Goal: Task Accomplishment & Management: Manage account settings

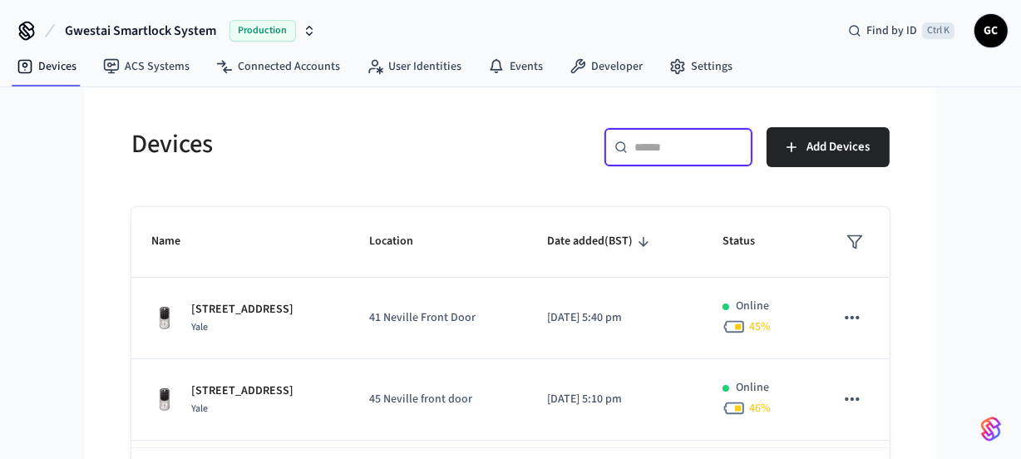
click at [664, 150] on input "text" at bounding box center [688, 147] width 108 height 17
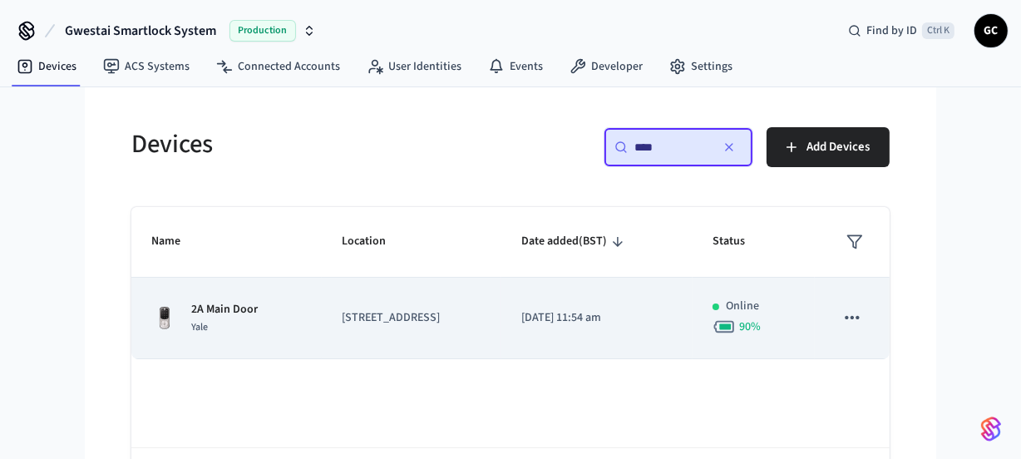
type input "****"
click at [352, 318] on p "[STREET_ADDRESS]" at bounding box center [412, 317] width 140 height 17
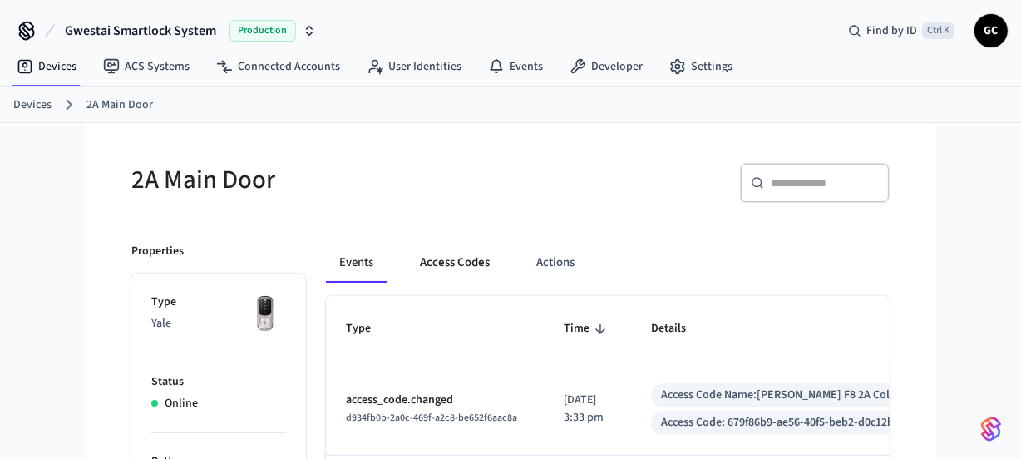
click at [471, 272] on button "Access Codes" at bounding box center [455, 263] width 96 height 40
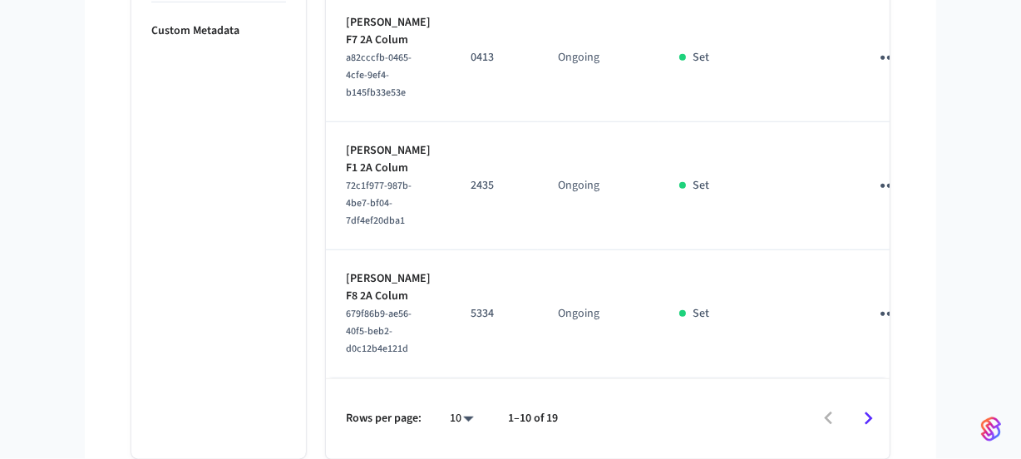
scroll to position [1624, 0]
drag, startPoint x: 390, startPoint y: 89, endPoint x: 347, endPoint y: 72, distance: 46.3
click at [347, 142] on p "Christina Lebedev F1 2A Colum" at bounding box center [388, 159] width 85 height 35
copy p "Christina Lebedev"
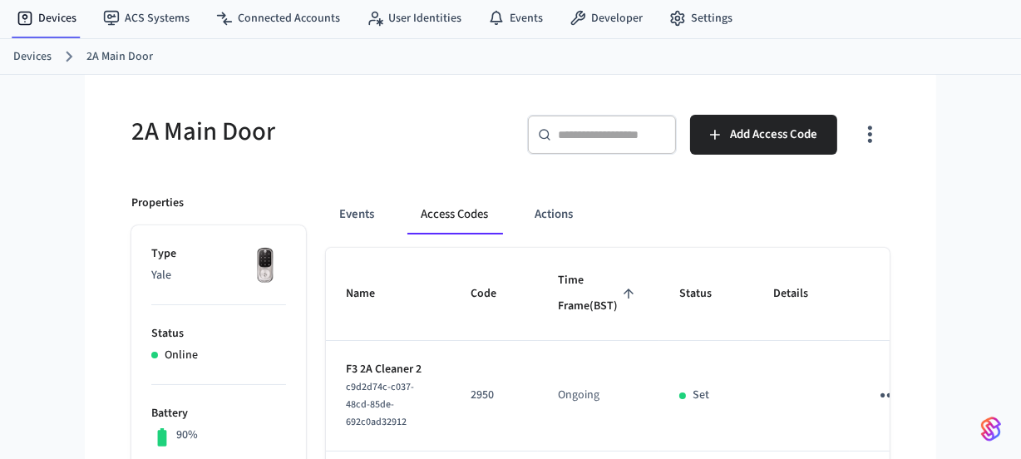
scroll to position [0, 0]
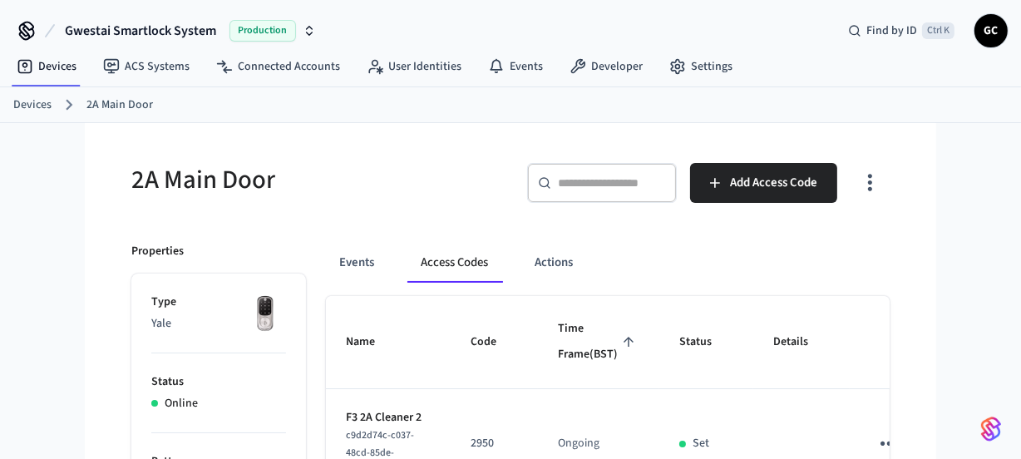
click at [49, 102] on link "Devices" at bounding box center [32, 104] width 38 height 17
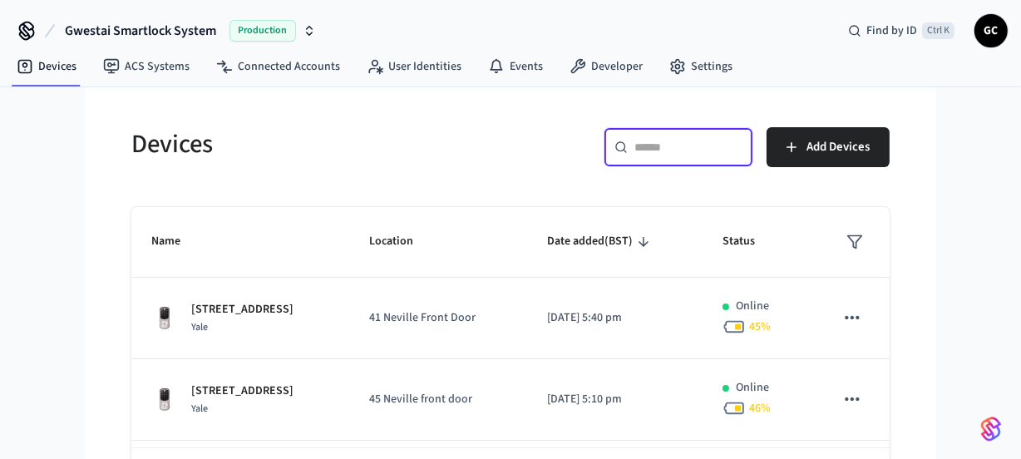
drag, startPoint x: 651, startPoint y: 147, endPoint x: 664, endPoint y: 148, distance: 13.3
click at [653, 148] on input "text" at bounding box center [688, 147] width 108 height 17
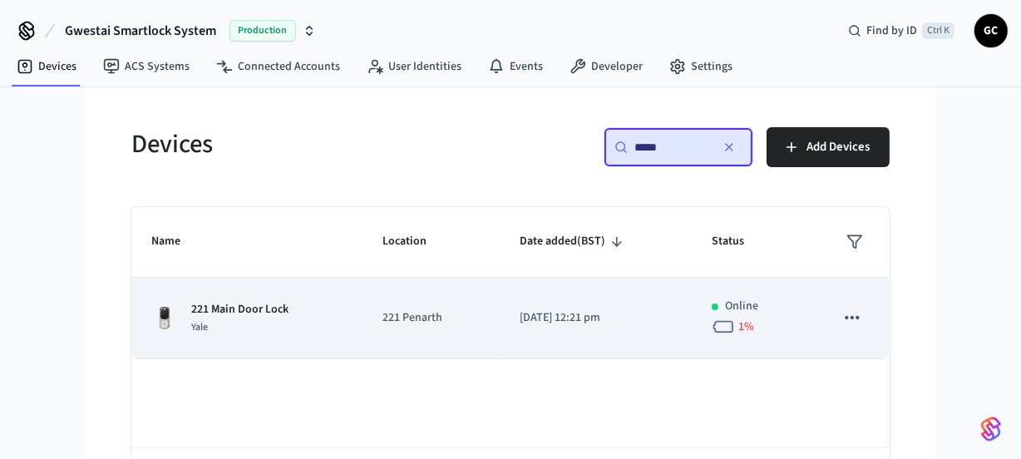
type input "*****"
click at [269, 306] on p "221 Main Door Lock" at bounding box center [239, 309] width 97 height 17
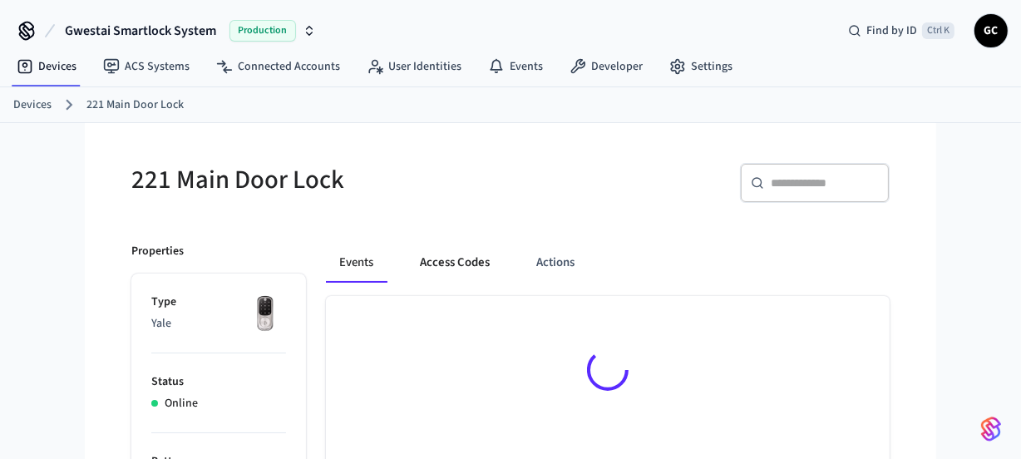
click at [474, 266] on button "Access Codes" at bounding box center [455, 263] width 96 height 40
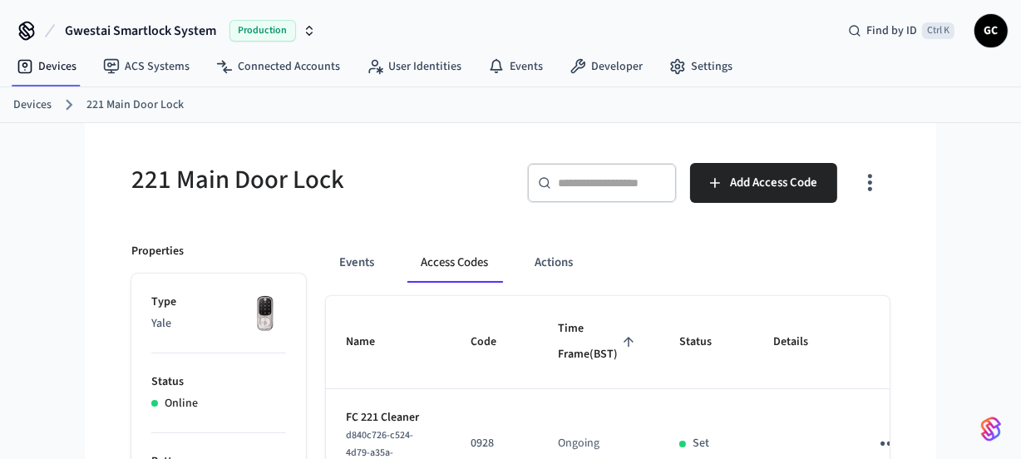
click at [33, 106] on link "Devices" at bounding box center [32, 104] width 38 height 17
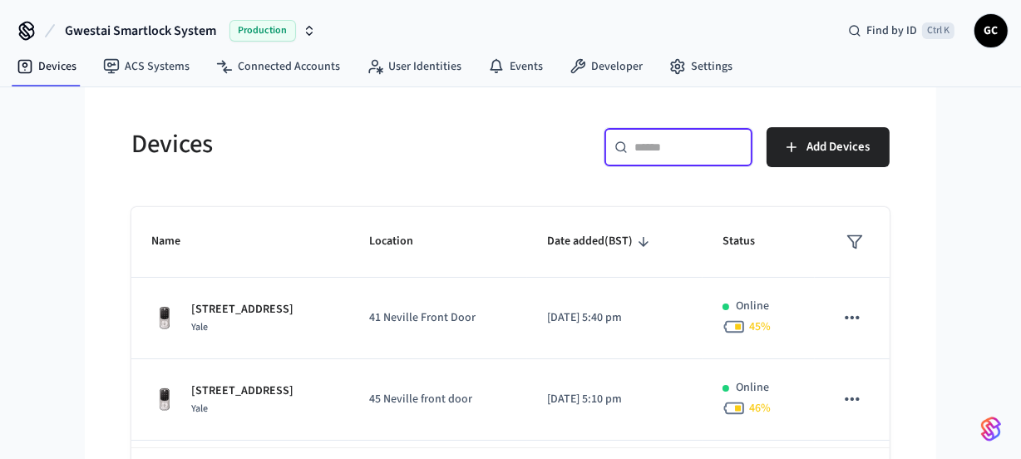
click at [676, 150] on input "text" at bounding box center [688, 147] width 108 height 17
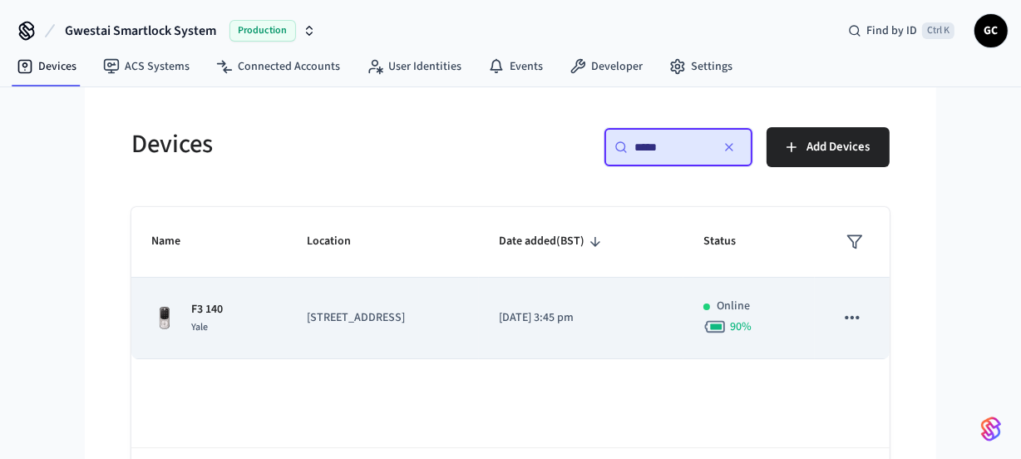
type input "*****"
click at [333, 313] on p "[STREET_ADDRESS]" at bounding box center [383, 317] width 152 height 17
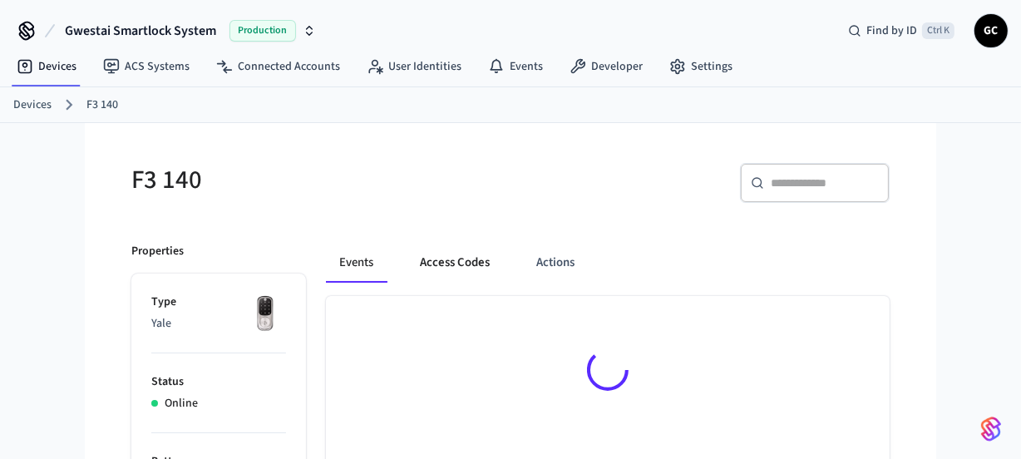
click at [470, 249] on button "Access Codes" at bounding box center [455, 263] width 96 height 40
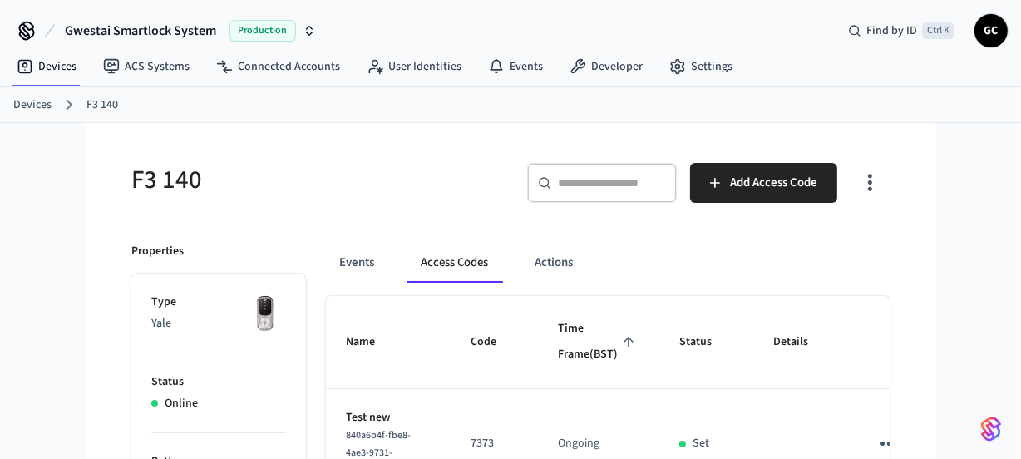
click at [466, 258] on button "Access Codes" at bounding box center [454, 263] width 94 height 40
click at [42, 106] on link "Devices" at bounding box center [32, 104] width 38 height 17
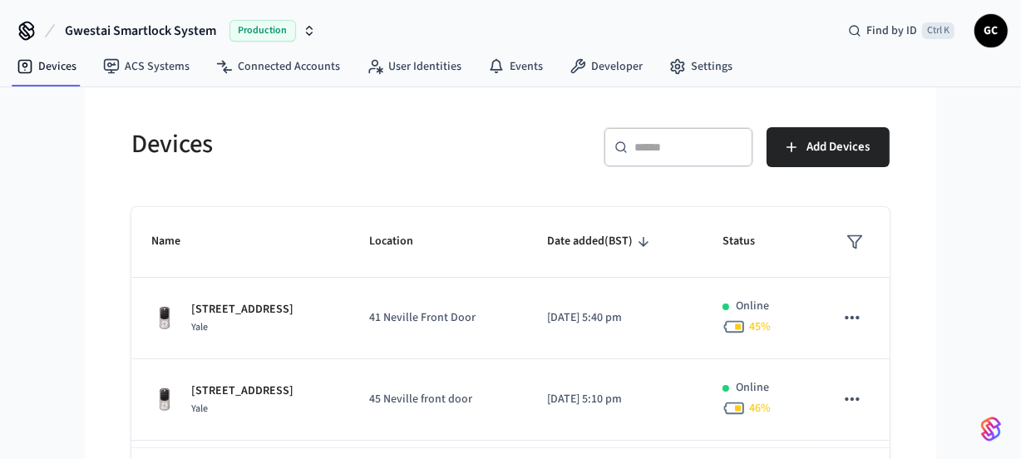
drag, startPoint x: 673, startPoint y: 146, endPoint x: 667, endPoint y: 140, distance: 8.8
click at [673, 146] on input "text" at bounding box center [688, 147] width 108 height 17
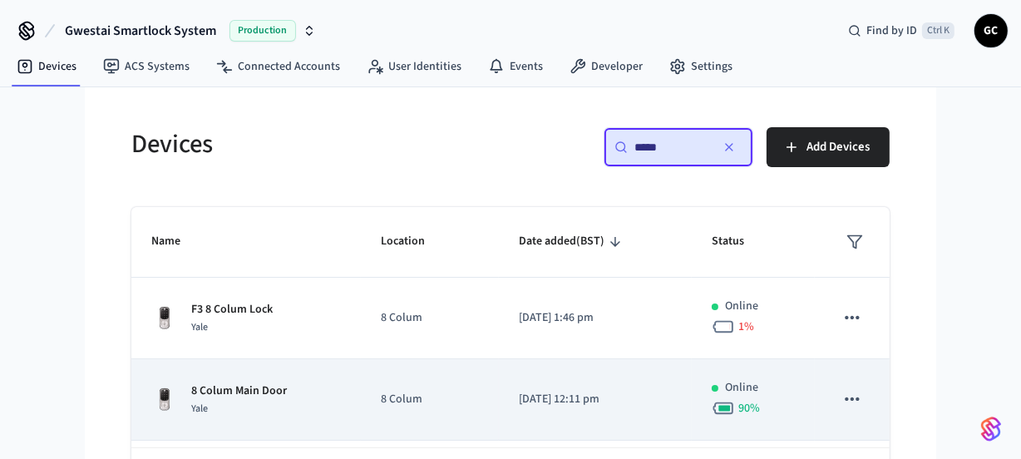
type input "*****"
click at [249, 395] on p "8 Colum Main Door" at bounding box center [239, 390] width 96 height 17
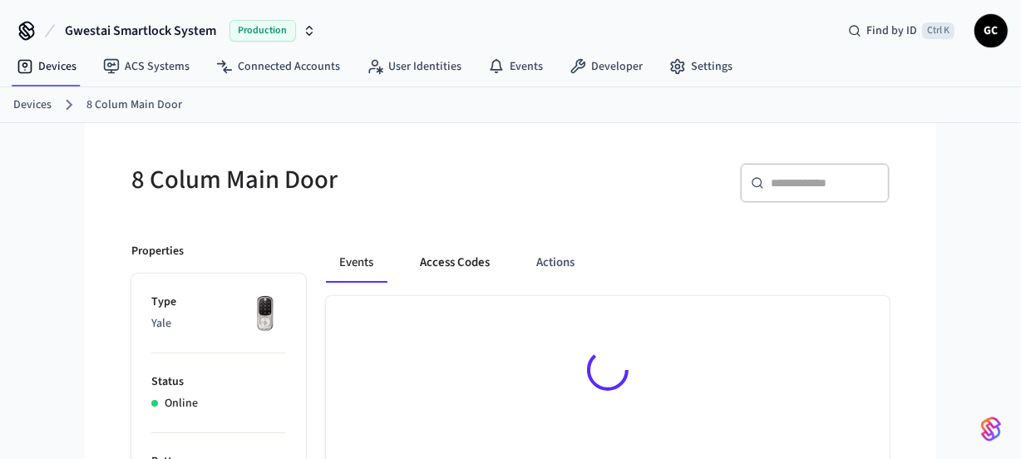
click at [449, 264] on button "Access Codes" at bounding box center [455, 263] width 96 height 40
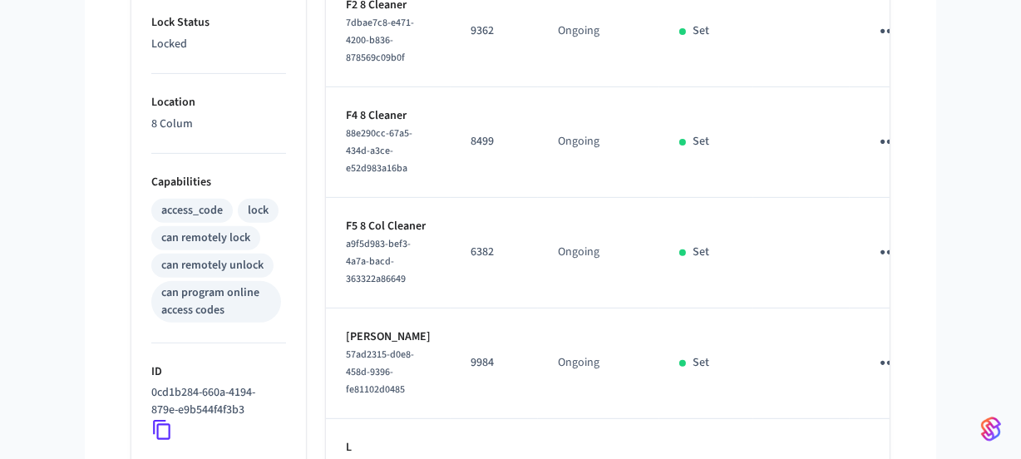
drag, startPoint x: 589, startPoint y: 318, endPoint x: 583, endPoint y: 328, distance: 11.3
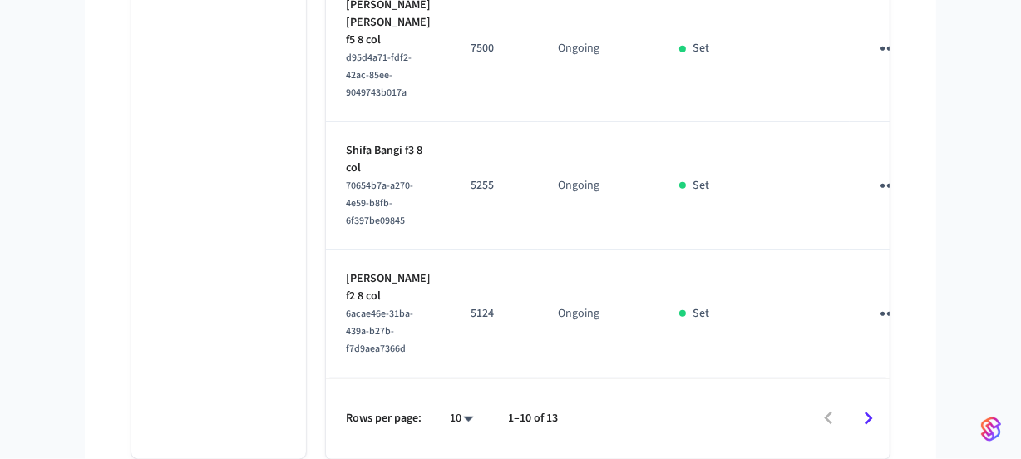
scroll to position [1501, 0]
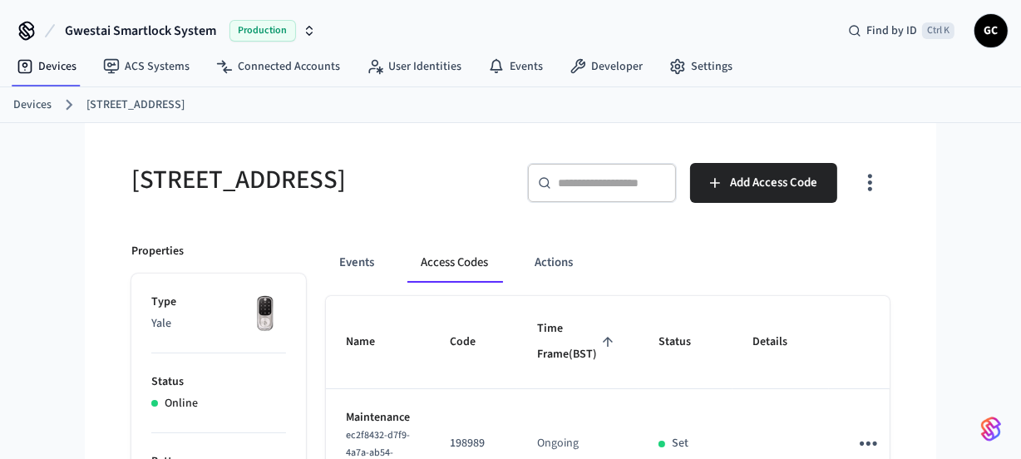
drag, startPoint x: 24, startPoint y: 98, endPoint x: 224, endPoint y: 100, distance: 200.4
click at [27, 99] on link "Devices" at bounding box center [32, 104] width 38 height 17
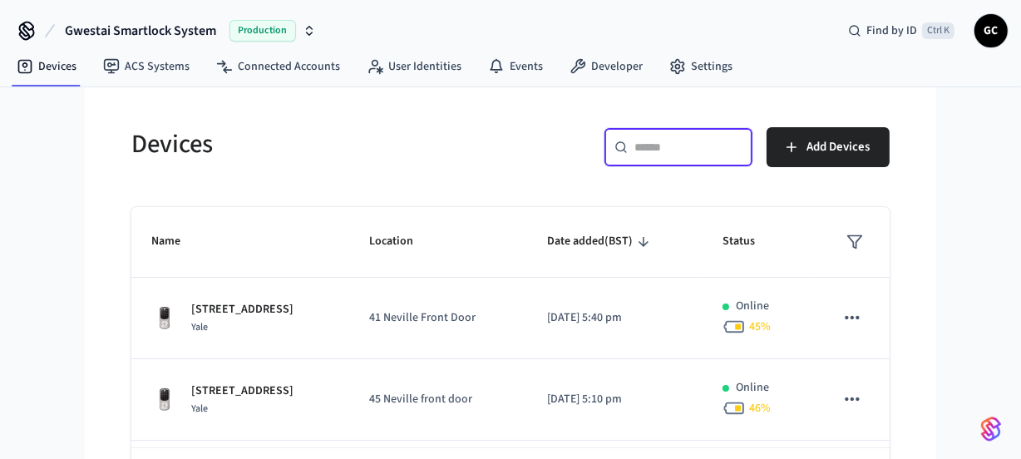
click at [662, 140] on input "text" at bounding box center [688, 147] width 108 height 17
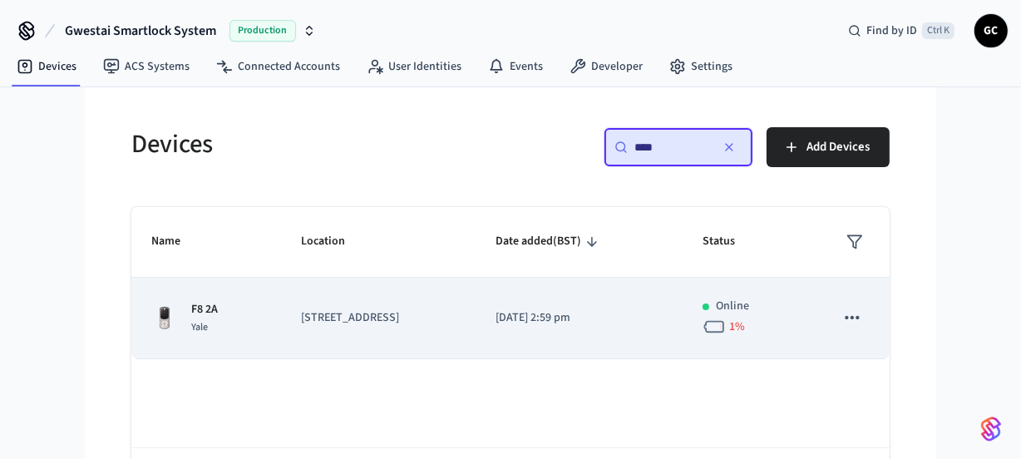
type input "****"
click at [354, 309] on p "[STREET_ADDRESS]" at bounding box center [378, 317] width 155 height 17
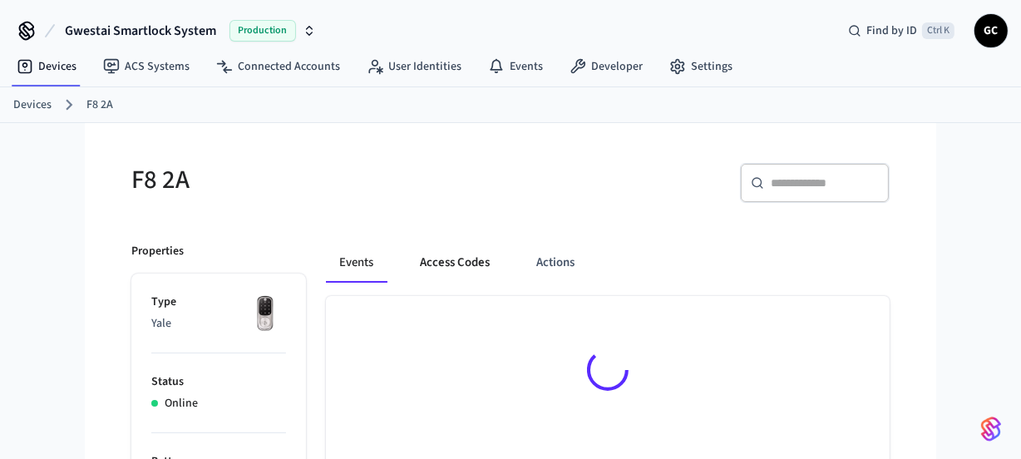
click at [476, 264] on button "Access Codes" at bounding box center [455, 263] width 96 height 40
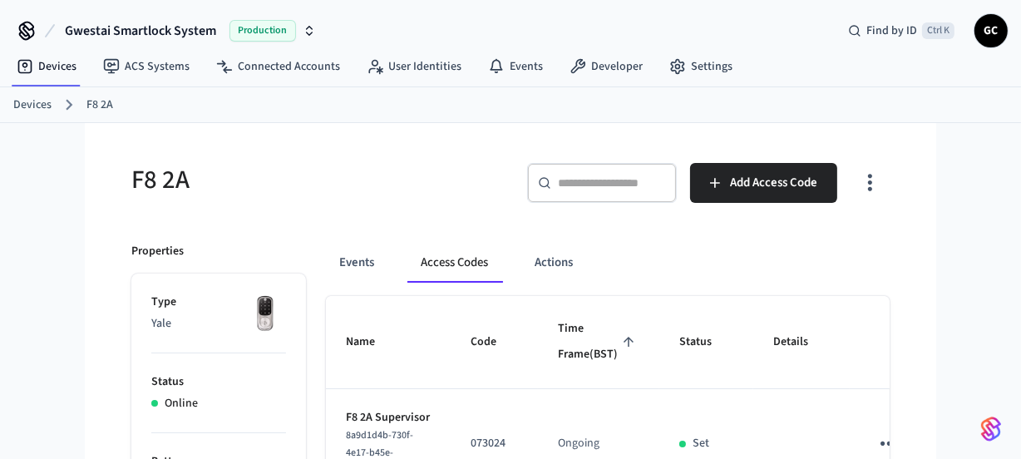
click at [33, 96] on link "Devices" at bounding box center [32, 104] width 38 height 17
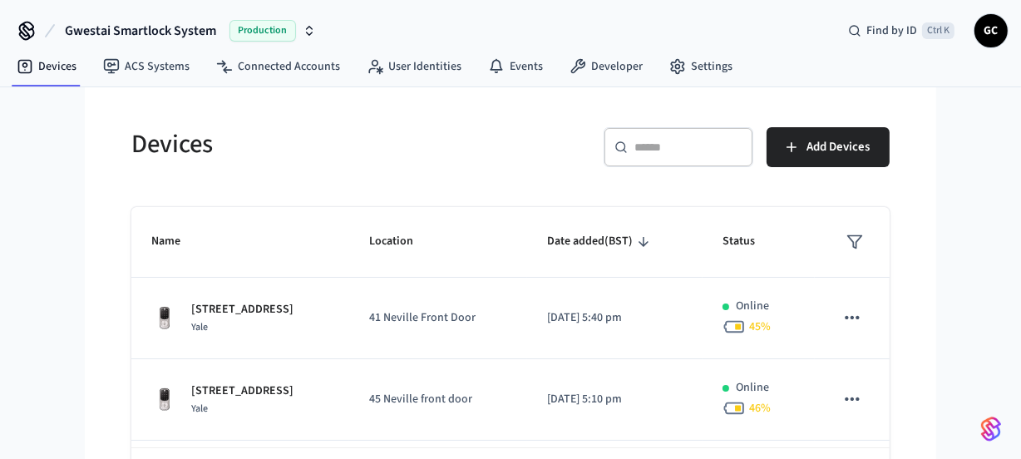
click at [703, 148] on input "text" at bounding box center [688, 147] width 108 height 17
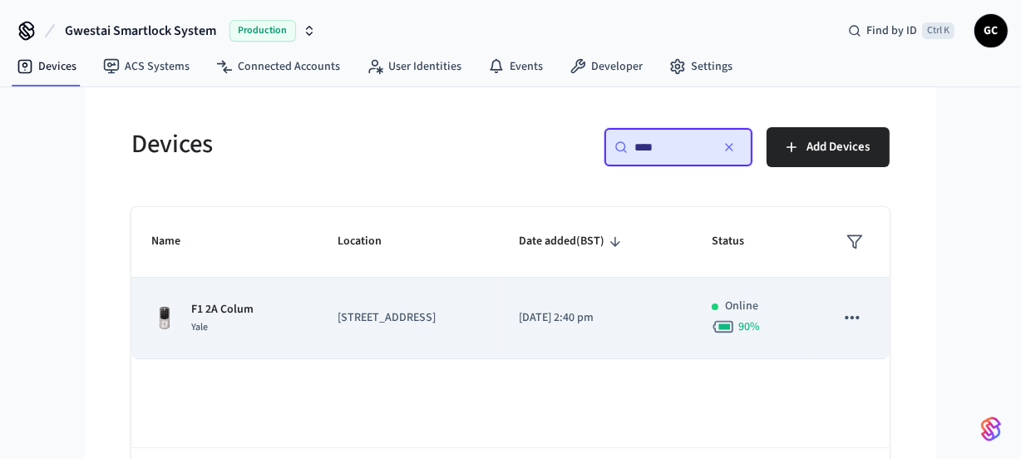
type input "****"
click at [228, 305] on p "F1 2A Colum" at bounding box center [222, 309] width 62 height 17
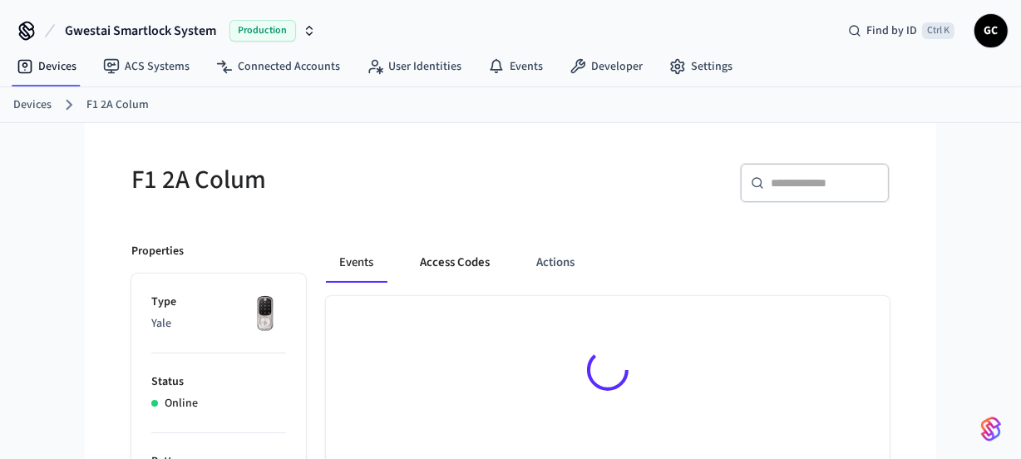
click at [461, 254] on button "Access Codes" at bounding box center [455, 263] width 96 height 40
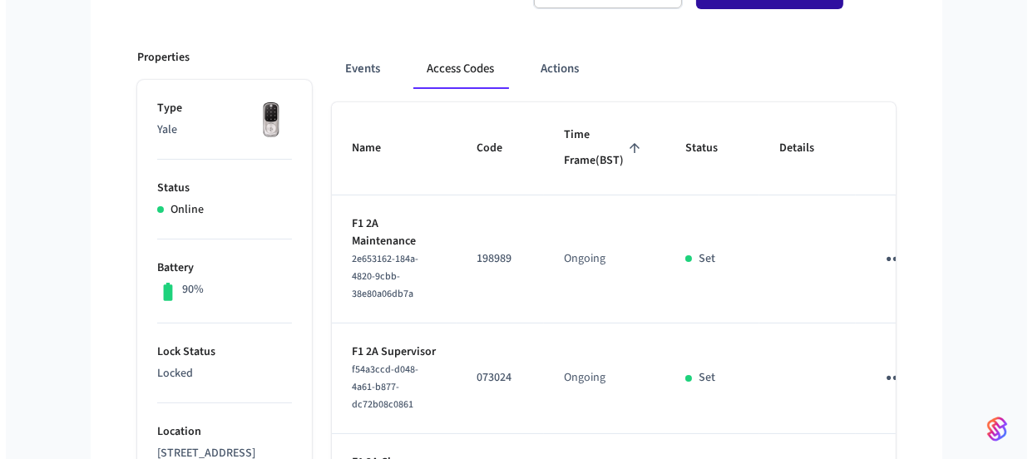
scroll to position [46, 0]
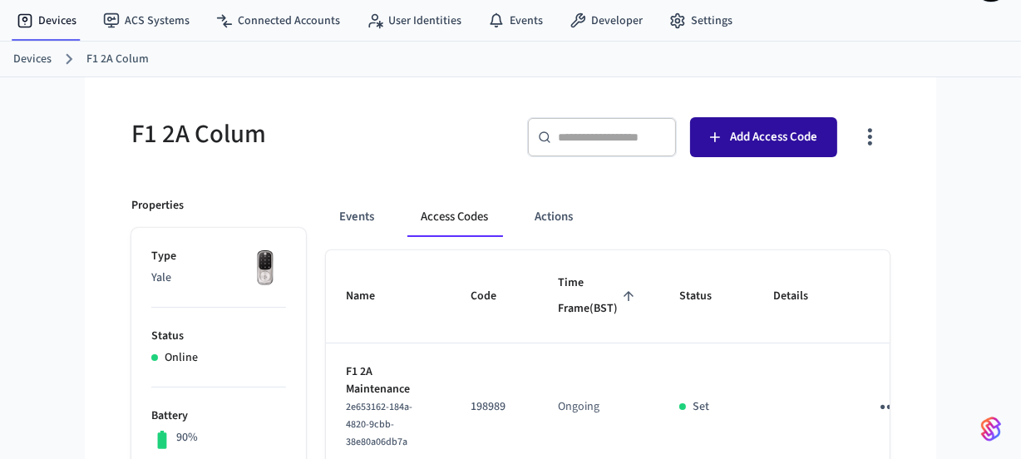
click at [763, 136] on span "Add Access Code" at bounding box center [773, 137] width 87 height 22
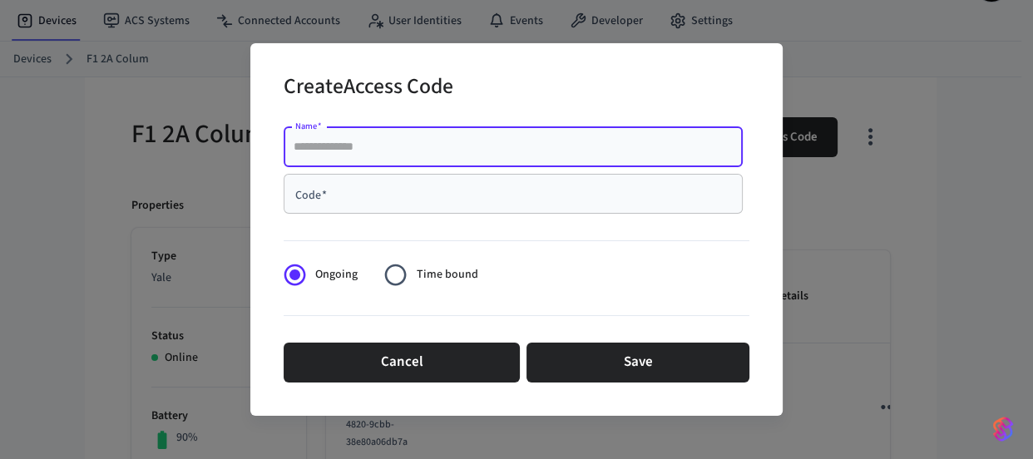
click at [465, 149] on input "Name   *" at bounding box center [512, 147] width 439 height 17
paste input "**********"
type input "**********"
click at [435, 195] on input "Code   *" at bounding box center [512, 193] width 439 height 17
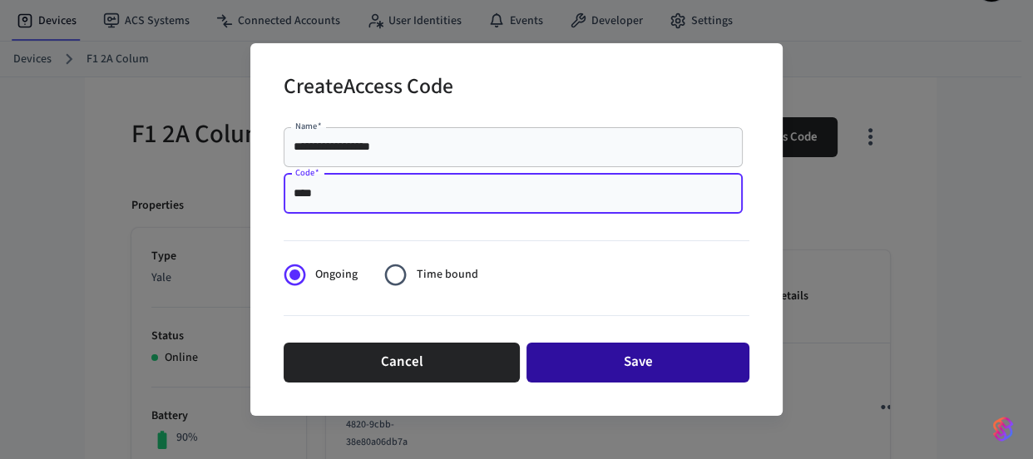
type input "****"
click at [616, 356] on button "Save" at bounding box center [637, 363] width 223 height 40
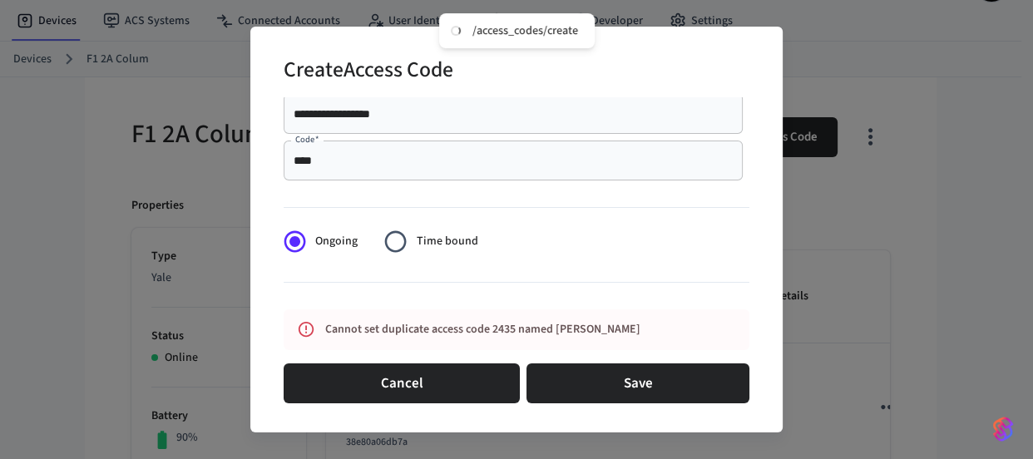
scroll to position [20, 0]
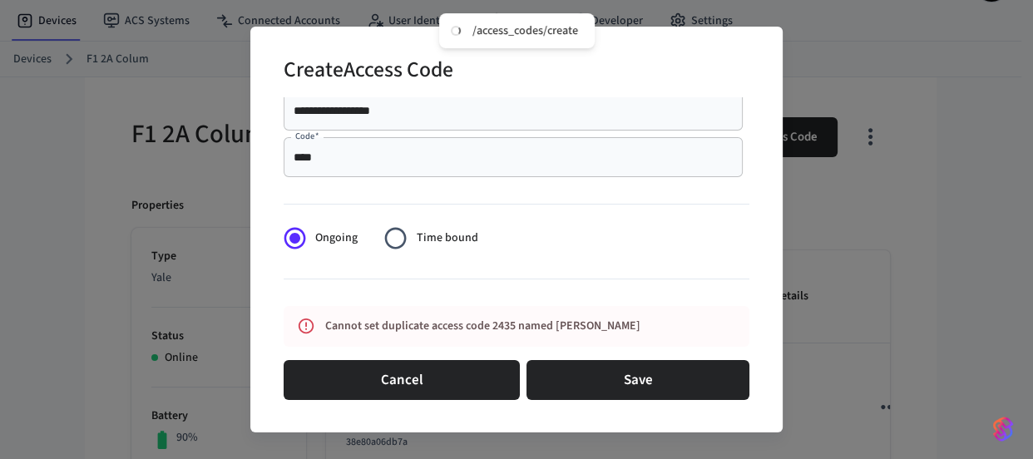
click at [848, 263] on div "**********" at bounding box center [516, 229] width 1033 height 459
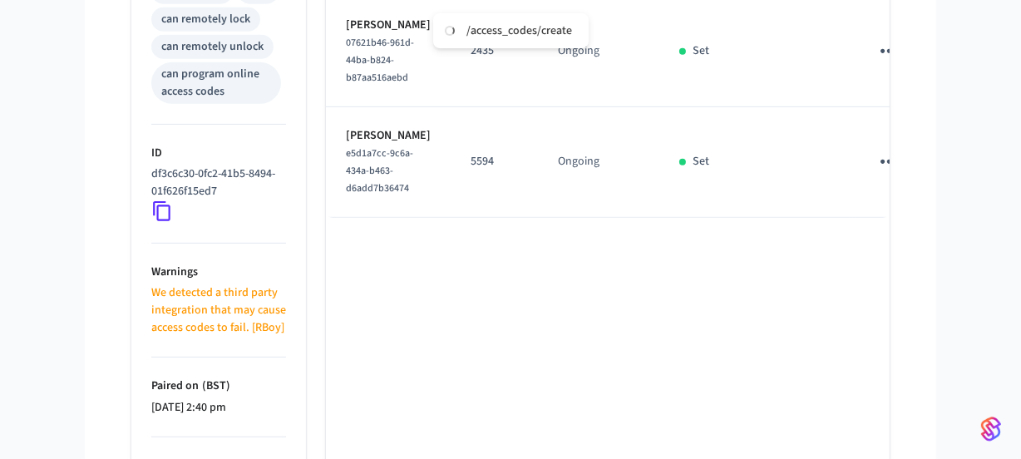
scroll to position [877, 0]
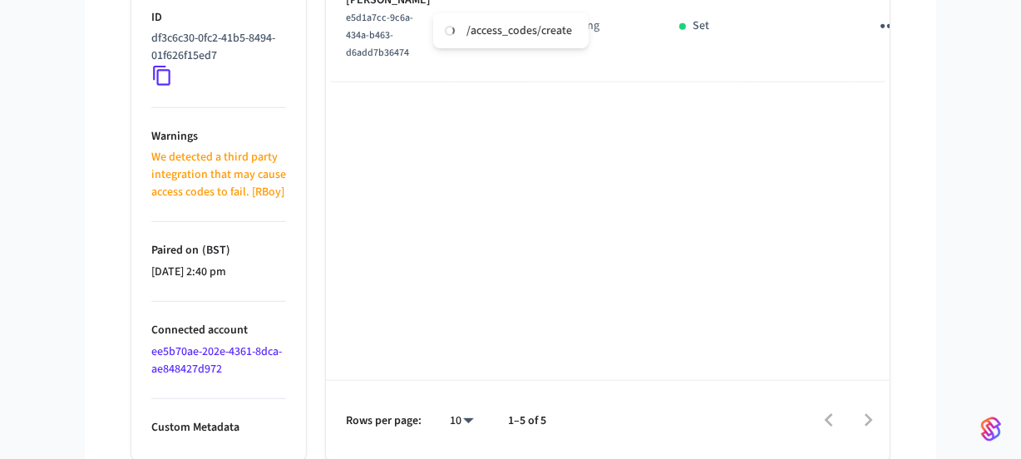
click at [865, 421] on div at bounding box center [725, 420] width 325 height 39
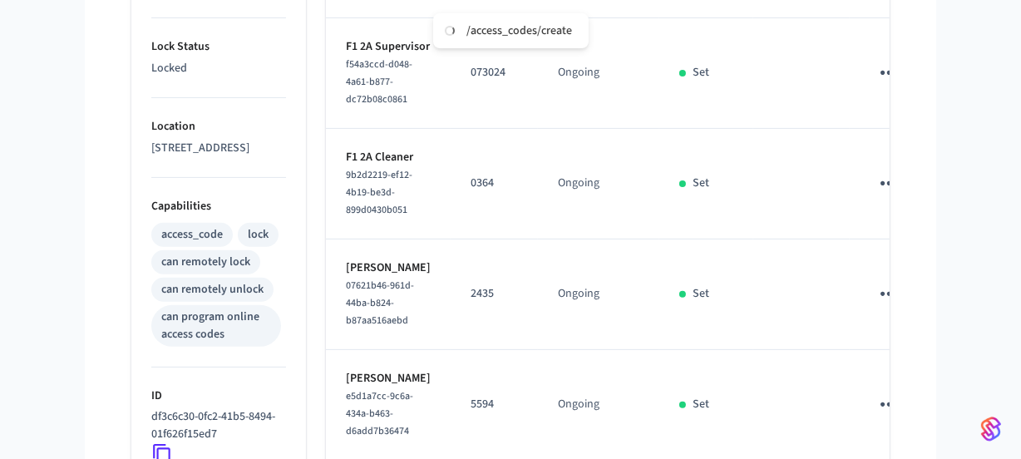
scroll to position [348, 0]
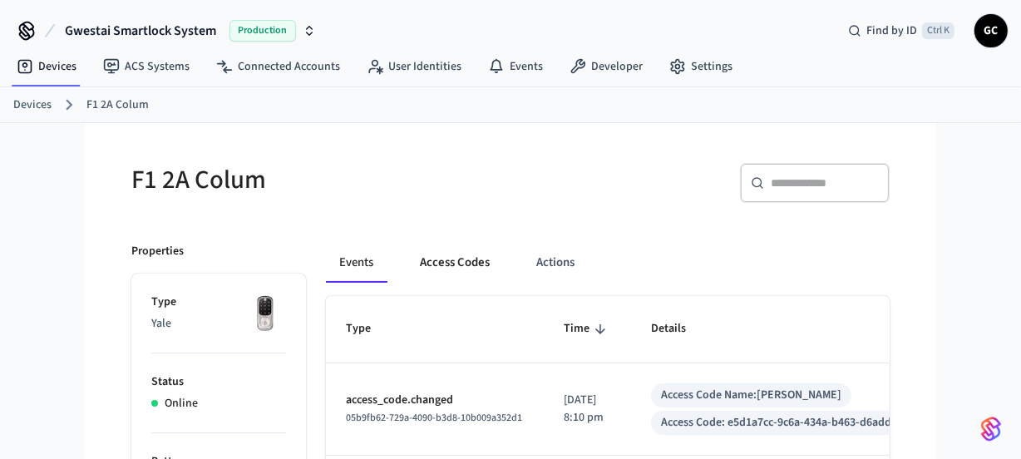
click at [458, 272] on button "Access Codes" at bounding box center [455, 263] width 96 height 40
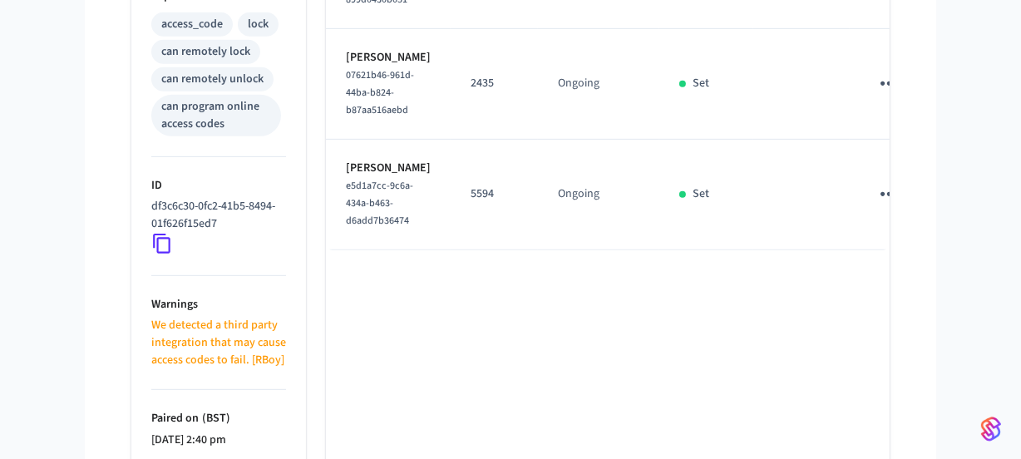
scroll to position [726, 0]
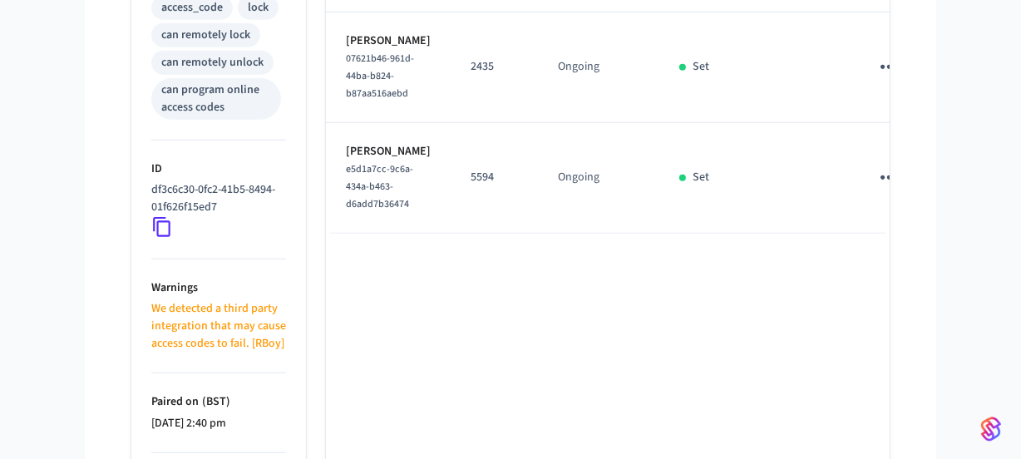
drag, startPoint x: 400, startPoint y: 166, endPoint x: 345, endPoint y: 160, distance: 55.3
click at [346, 50] on p "[PERSON_NAME]" at bounding box center [388, 40] width 85 height 17
copy p "[PERSON_NAME]"
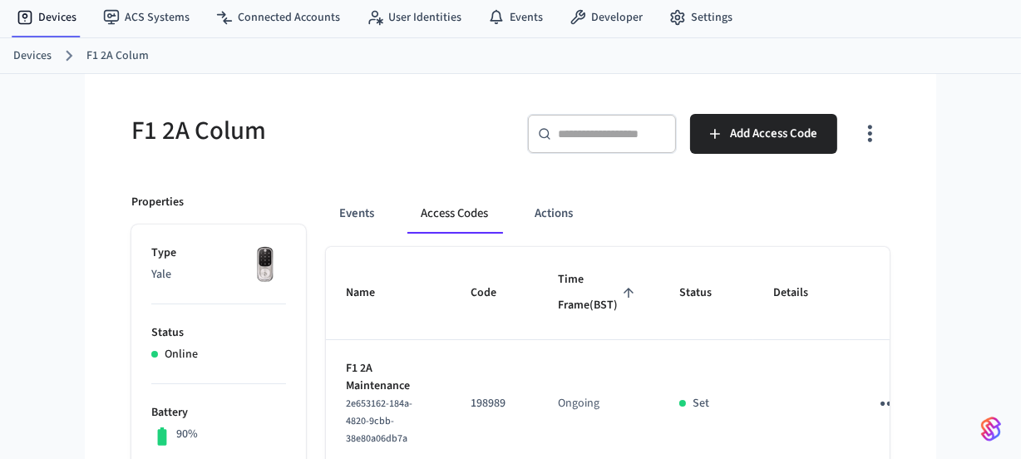
scroll to position [75, 0]
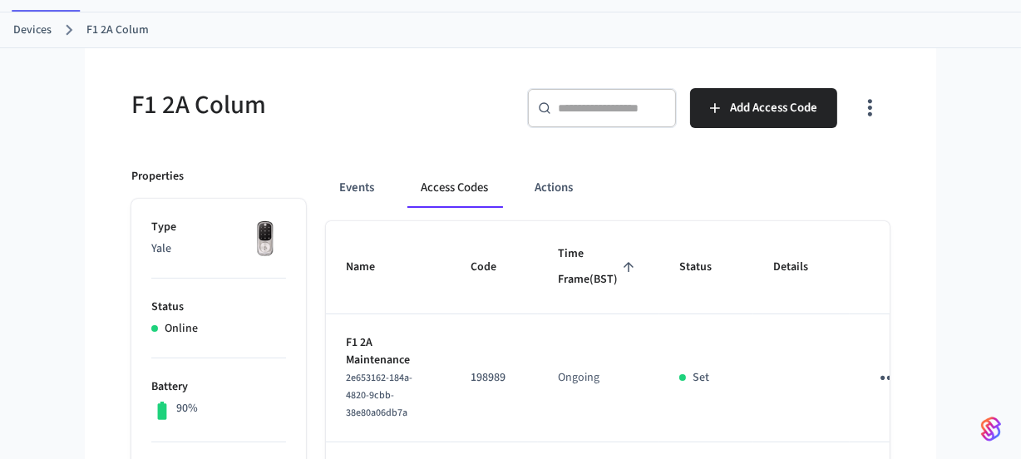
click at [32, 30] on link "Devices" at bounding box center [32, 30] width 38 height 17
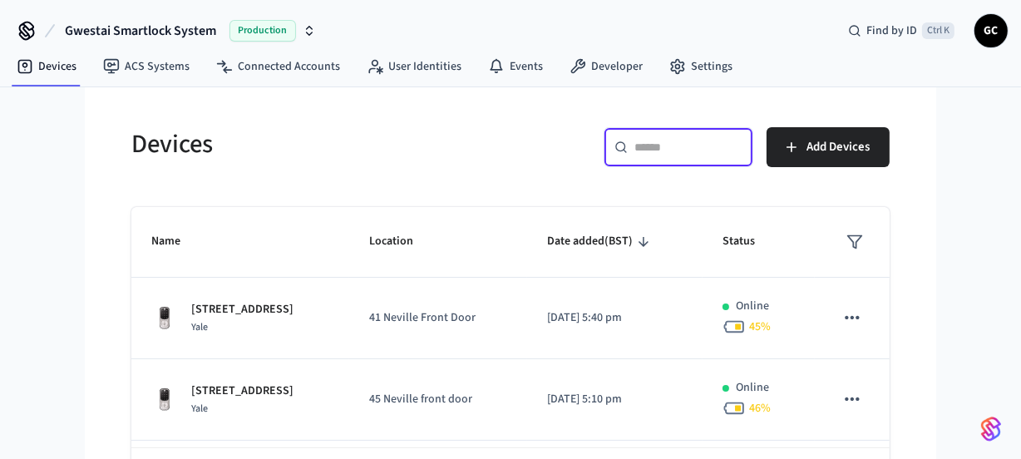
click at [664, 147] on input "text" at bounding box center [688, 147] width 108 height 17
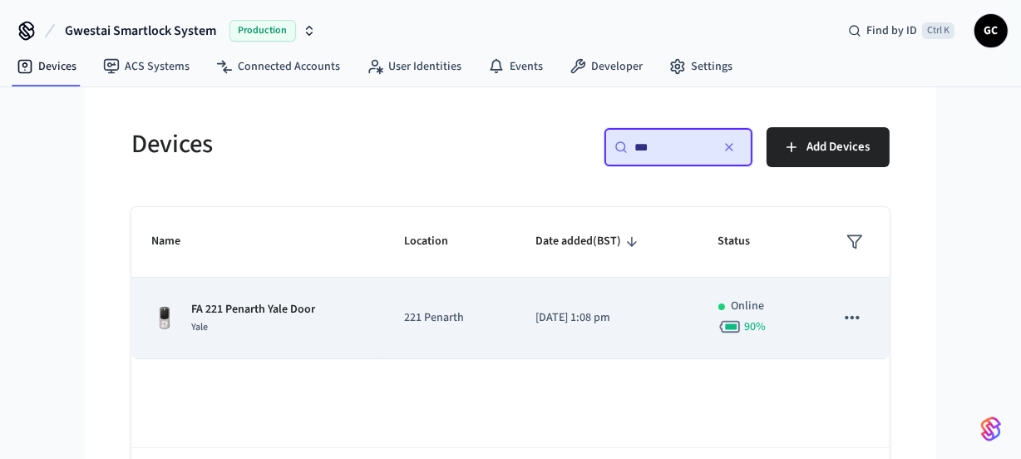
type input "**"
click at [235, 313] on p "FA 221 Penarth Yale Door" at bounding box center [253, 309] width 124 height 17
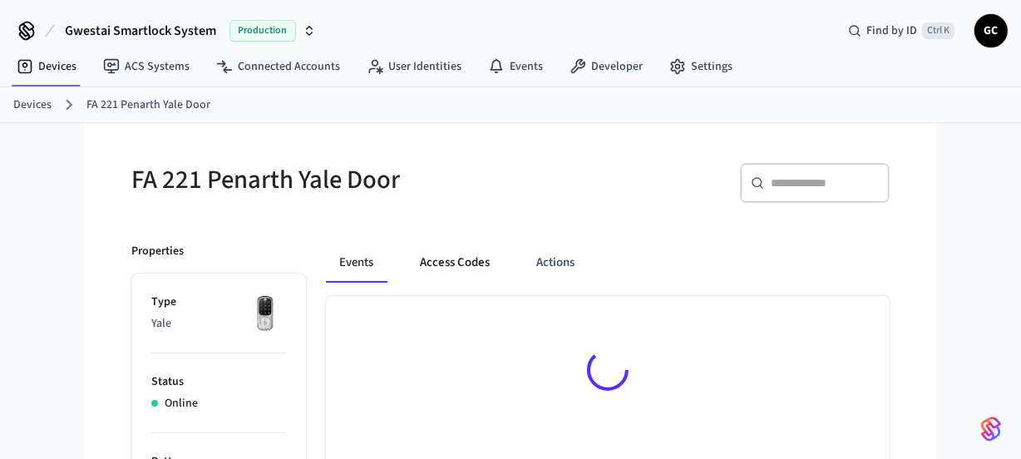
drag, startPoint x: 443, startPoint y: 265, endPoint x: 447, endPoint y: 281, distance: 16.3
click at [443, 266] on button "Access Codes" at bounding box center [455, 263] width 96 height 40
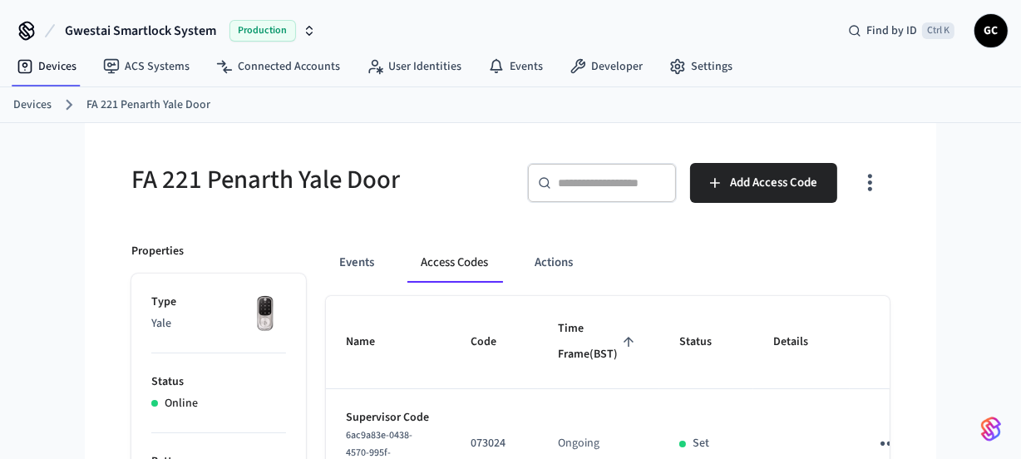
click at [594, 190] on input "text" at bounding box center [612, 183] width 108 height 17
click at [42, 104] on link "Devices" at bounding box center [32, 104] width 38 height 17
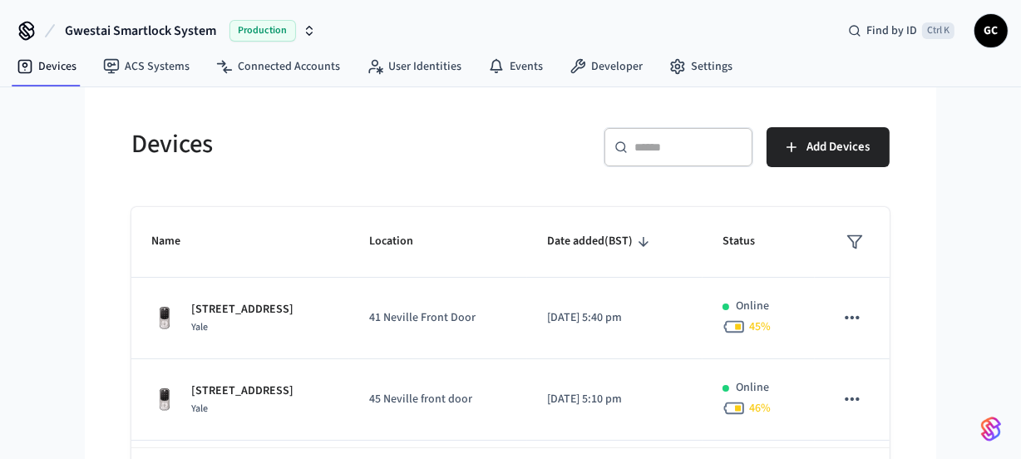
click at [681, 146] on input "text" at bounding box center [688, 147] width 108 height 17
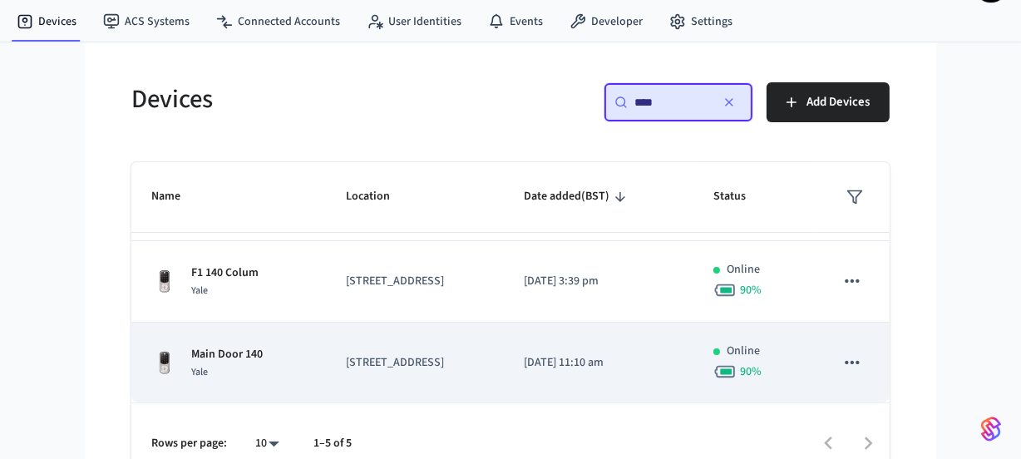
scroll to position [68, 0]
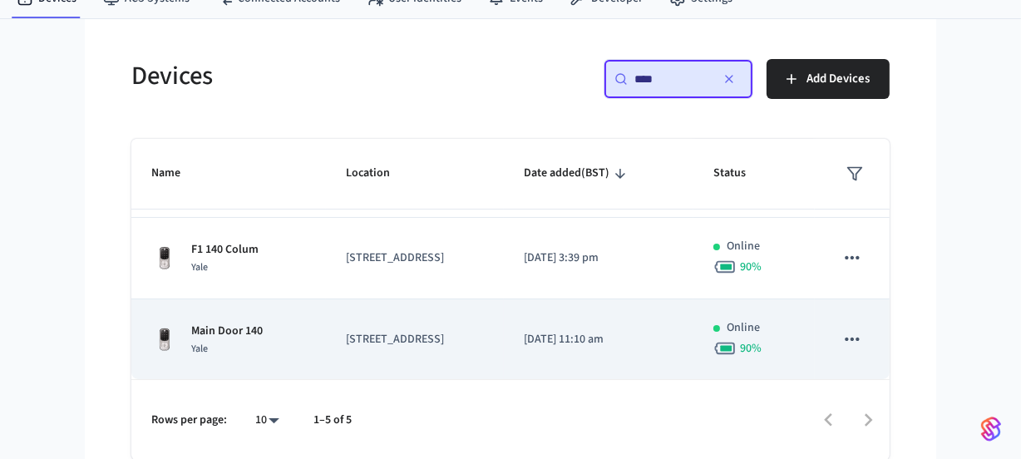
type input "***"
click at [234, 325] on p "Main Door 140" at bounding box center [226, 331] width 71 height 17
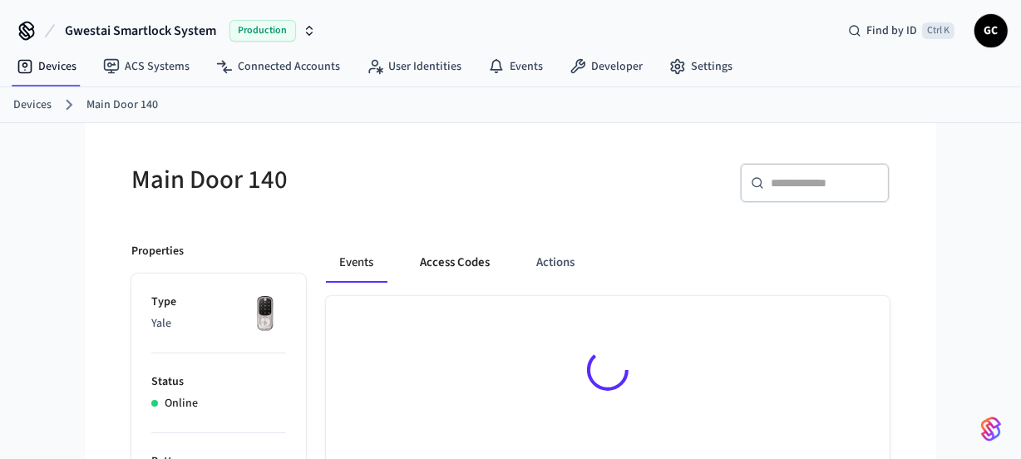
click at [478, 256] on button "Access Codes" at bounding box center [455, 263] width 96 height 40
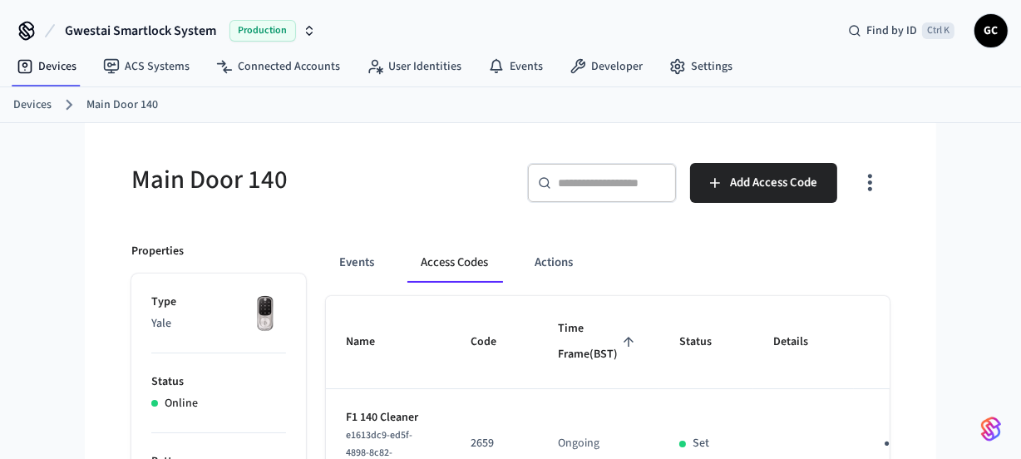
click at [36, 102] on link "Devices" at bounding box center [32, 104] width 38 height 17
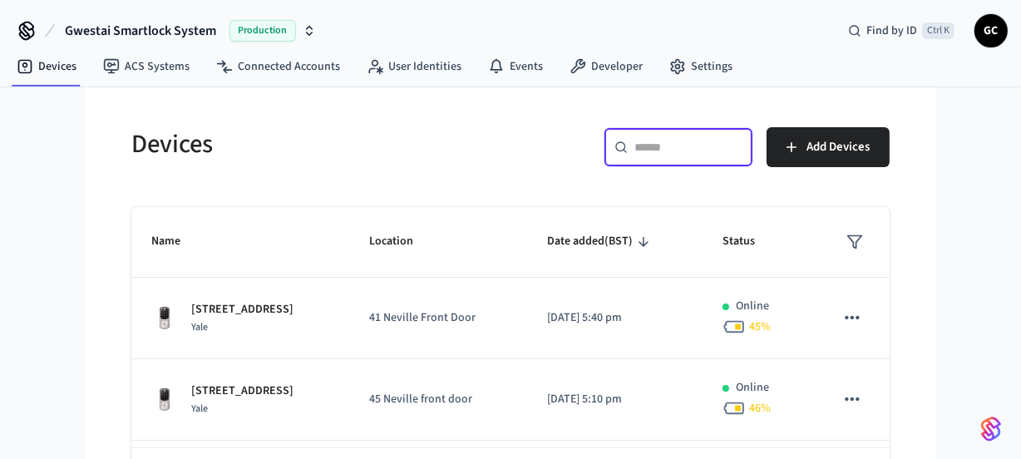
click at [643, 150] on input "text" at bounding box center [688, 147] width 108 height 17
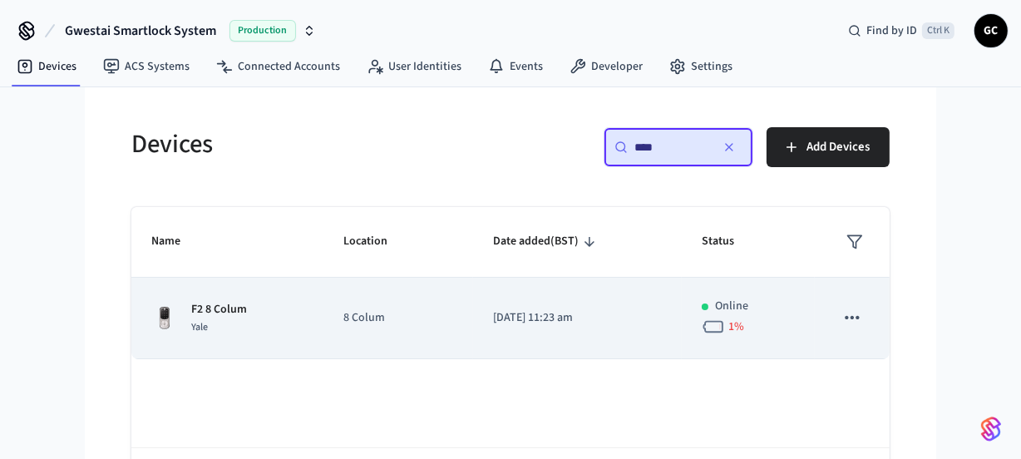
type input "****"
click at [358, 313] on p "8 Colum" at bounding box center [398, 317] width 110 height 17
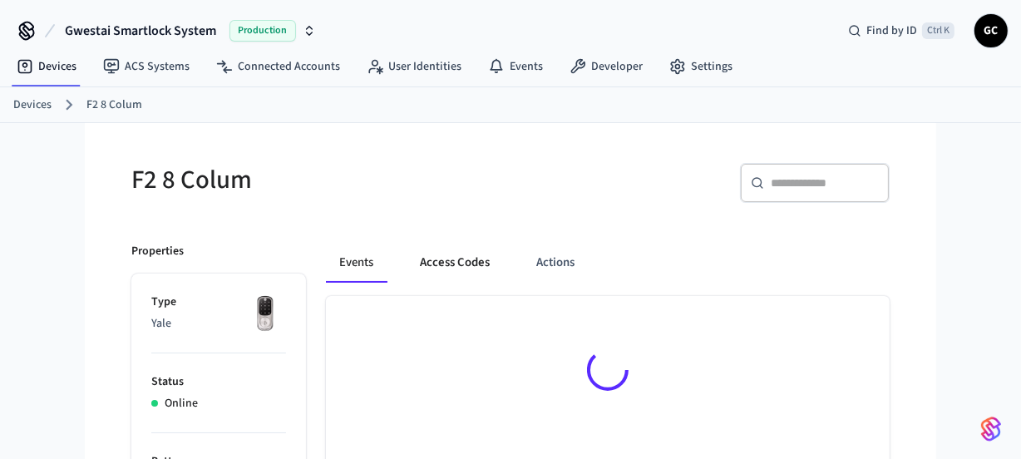
click at [445, 253] on button "Access Codes" at bounding box center [455, 263] width 96 height 40
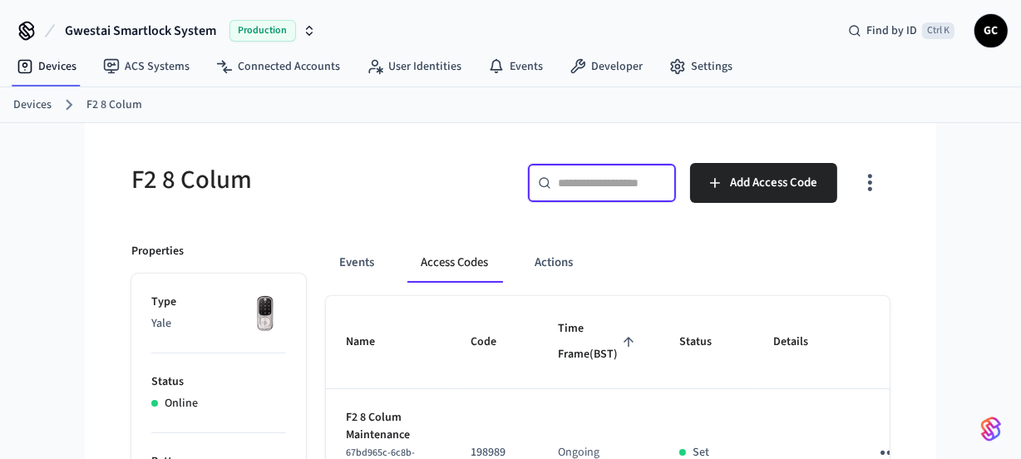
click at [619, 180] on input "text" at bounding box center [612, 183] width 108 height 17
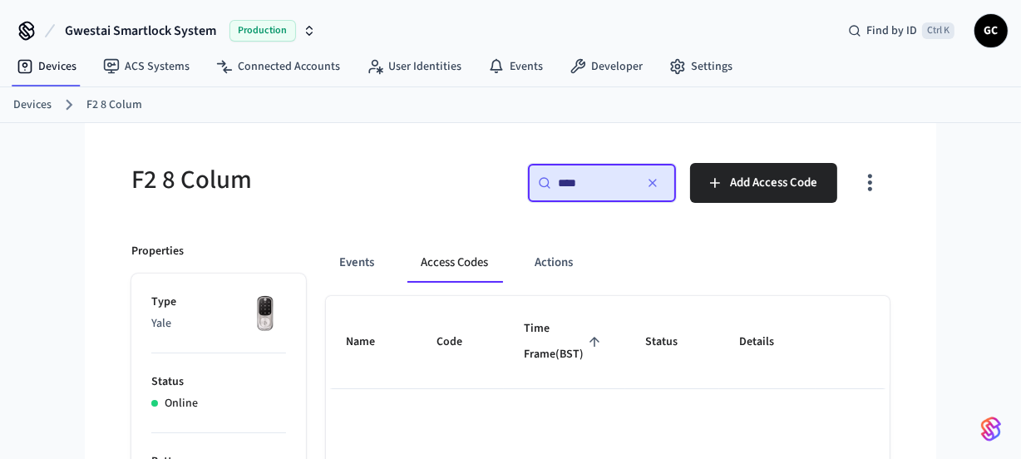
type input "****"
click at [15, 96] on link "Devices" at bounding box center [32, 104] width 38 height 17
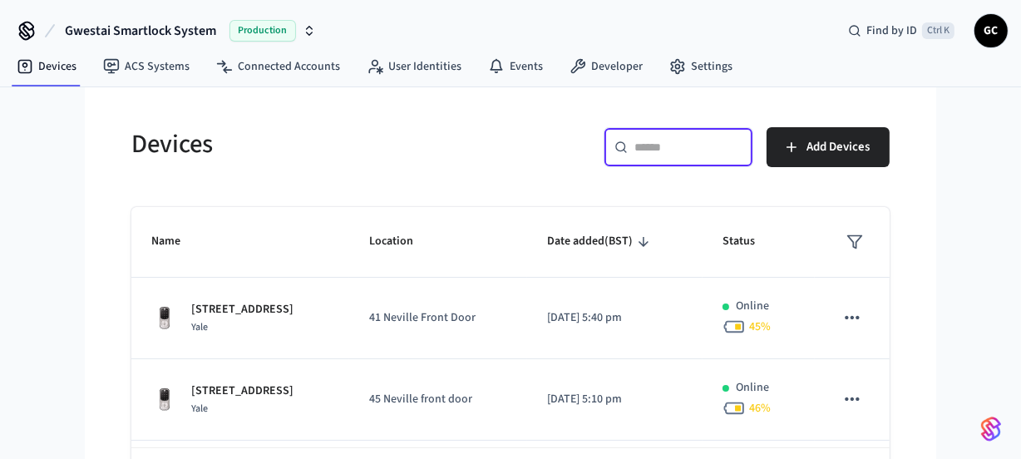
click at [663, 146] on input "text" at bounding box center [688, 147] width 108 height 17
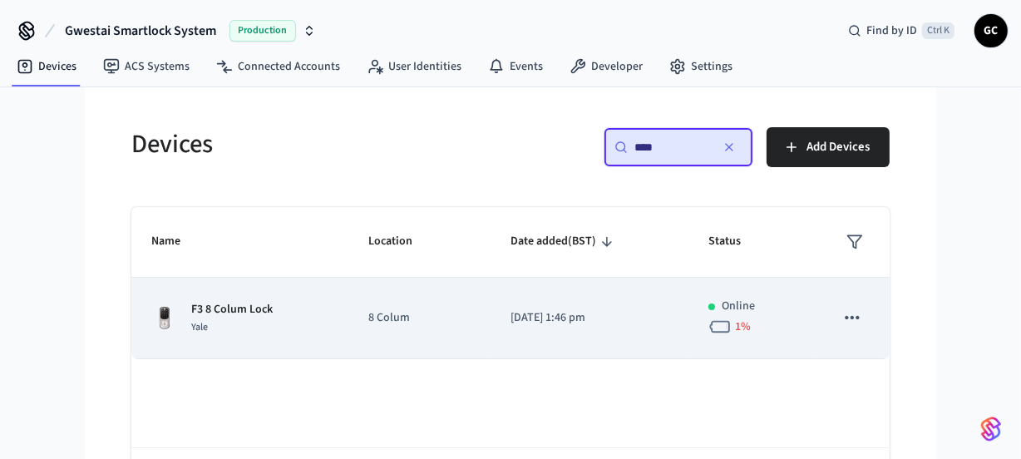
type input "****"
click at [374, 320] on p "8 Colum" at bounding box center [419, 317] width 102 height 17
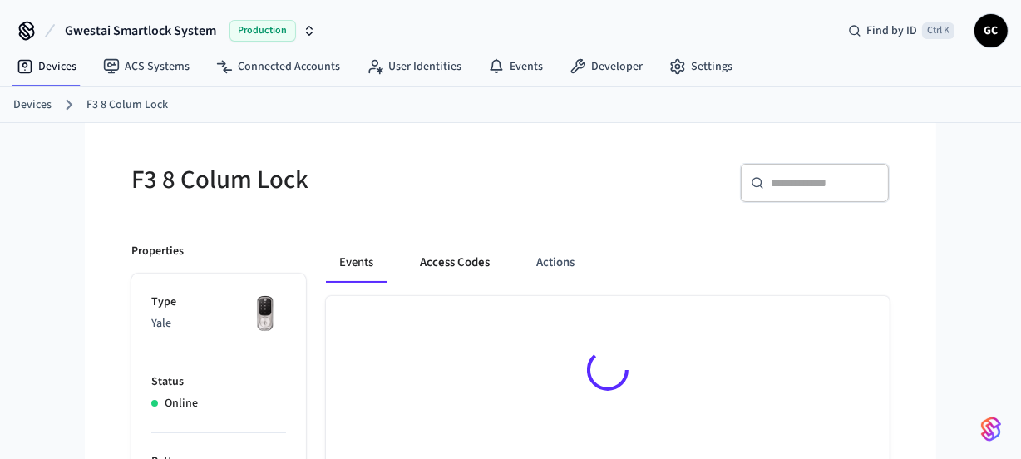
click at [451, 256] on button "Access Codes" at bounding box center [455, 263] width 96 height 40
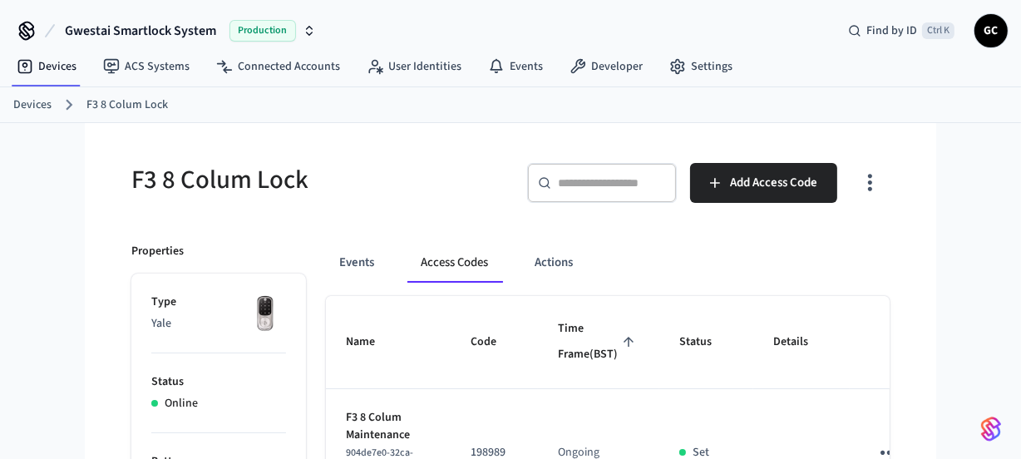
click at [38, 96] on link "Devices" at bounding box center [32, 104] width 38 height 17
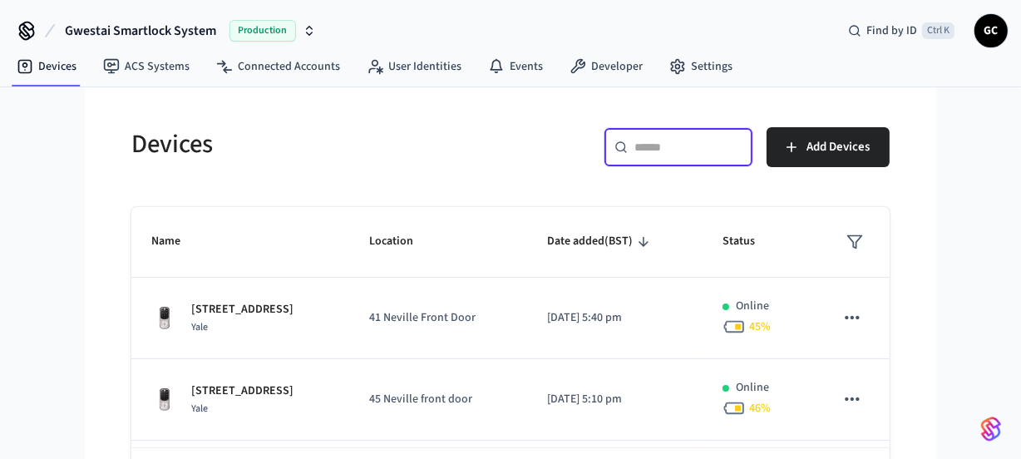
click at [679, 149] on input "text" at bounding box center [688, 147] width 108 height 17
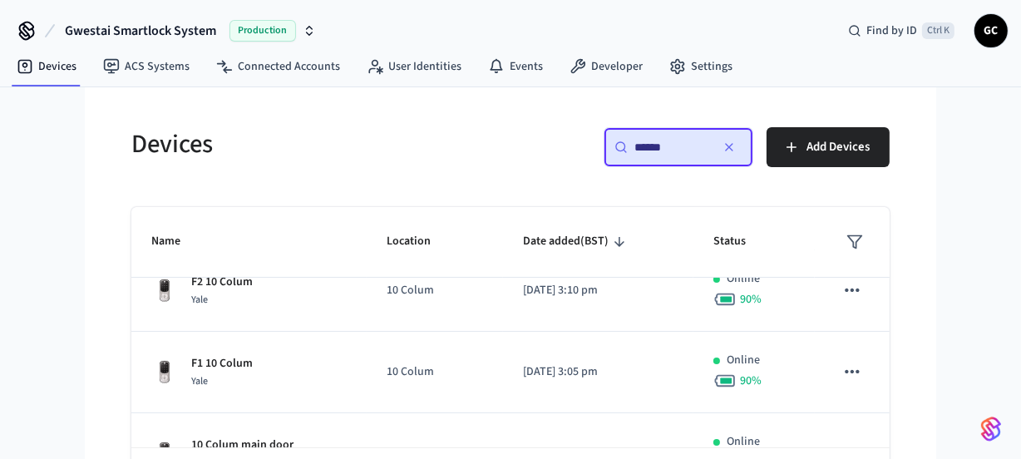
scroll to position [231, 0]
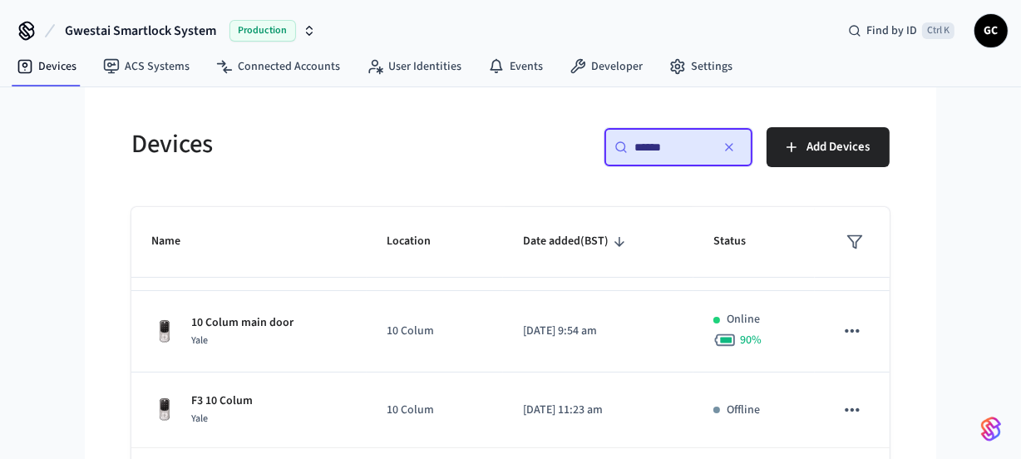
type input "******"
drag, startPoint x: 267, startPoint y: 240, endPoint x: 251, endPoint y: 259, distance: 24.8
click at [260, 229] on table "Name Location Date added (BST) Status F4 10 Colum Yale 10 Colum [DATE] 3:13 pm …" at bounding box center [510, 212] width 758 height 472
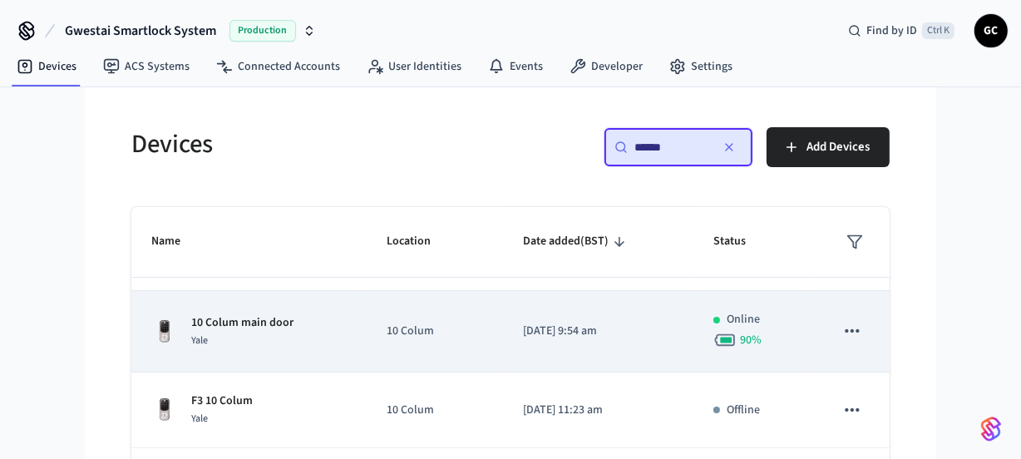
click at [266, 315] on p "10 Colum main door" at bounding box center [242, 322] width 102 height 17
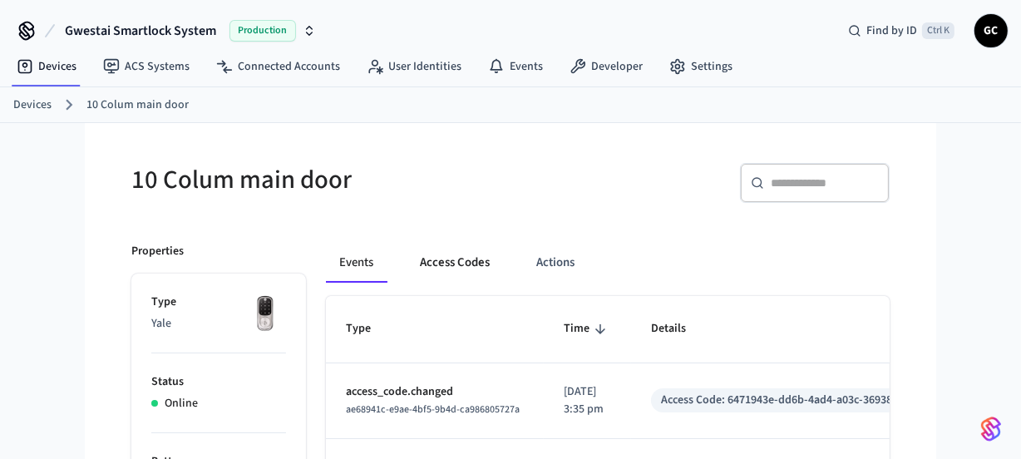
click at [447, 265] on button "Access Codes" at bounding box center [455, 263] width 96 height 40
